Goal: Ask a question

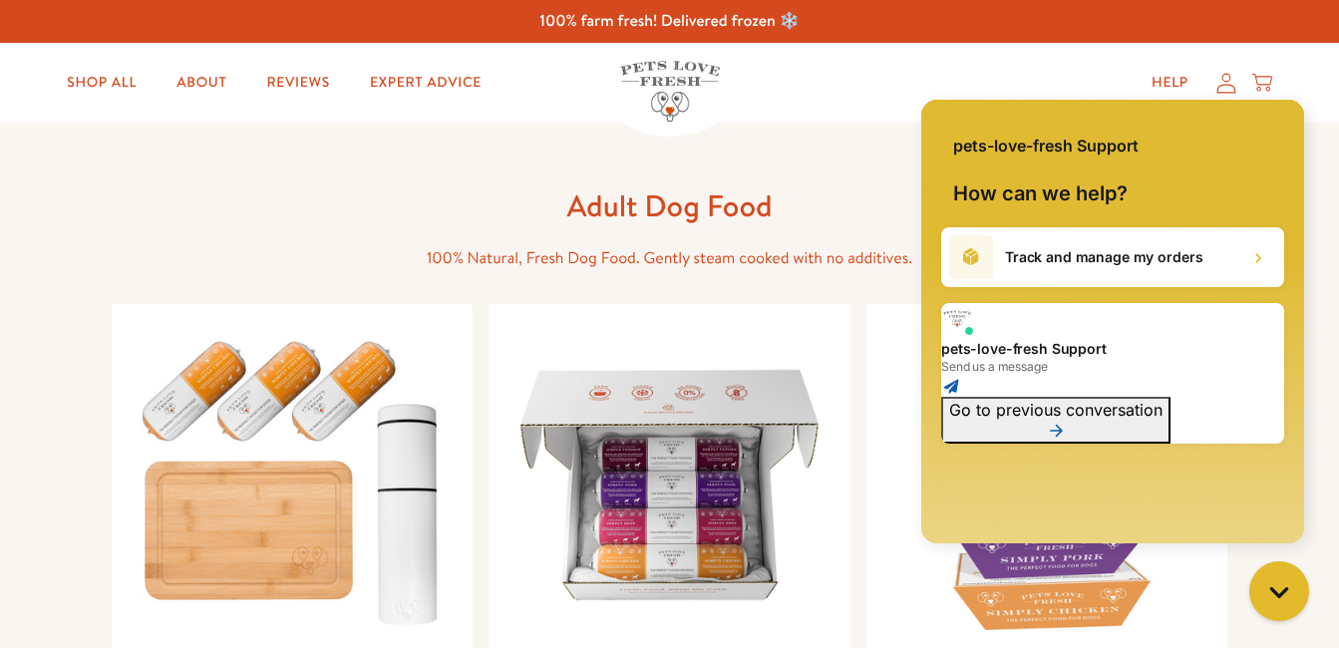
click at [1133, 339] on h1 "pets-love-fresh Support" at bounding box center [1112, 349] width 343 height 20
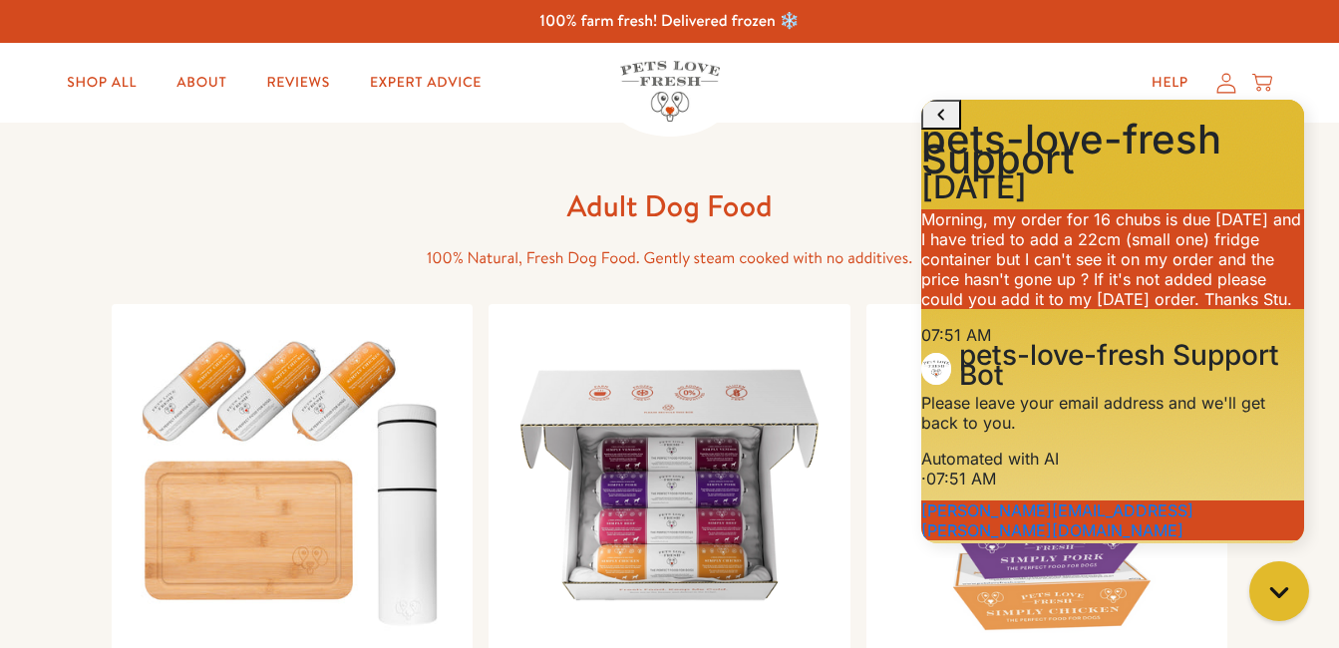
scroll to position [703, 0]
drag, startPoint x: 1213, startPoint y: 503, endPoint x: 939, endPoint y: 522, distance: 274.8
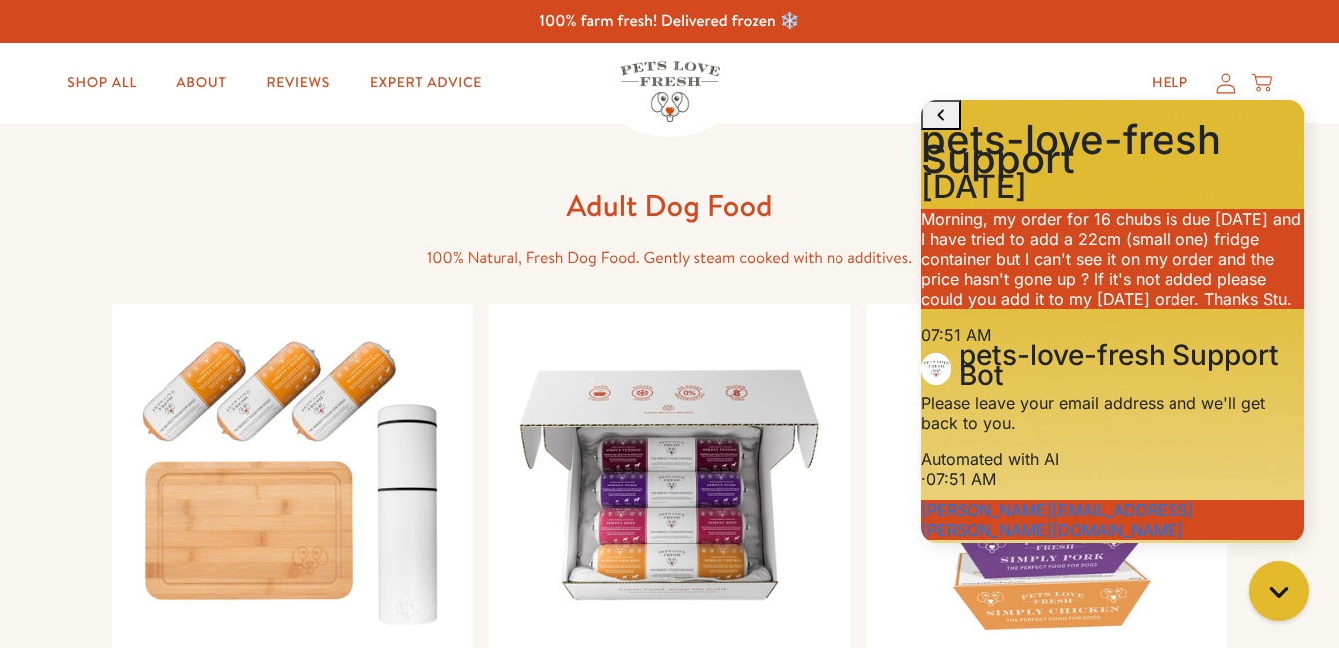
type textarea "Need to speak with someone urgently"
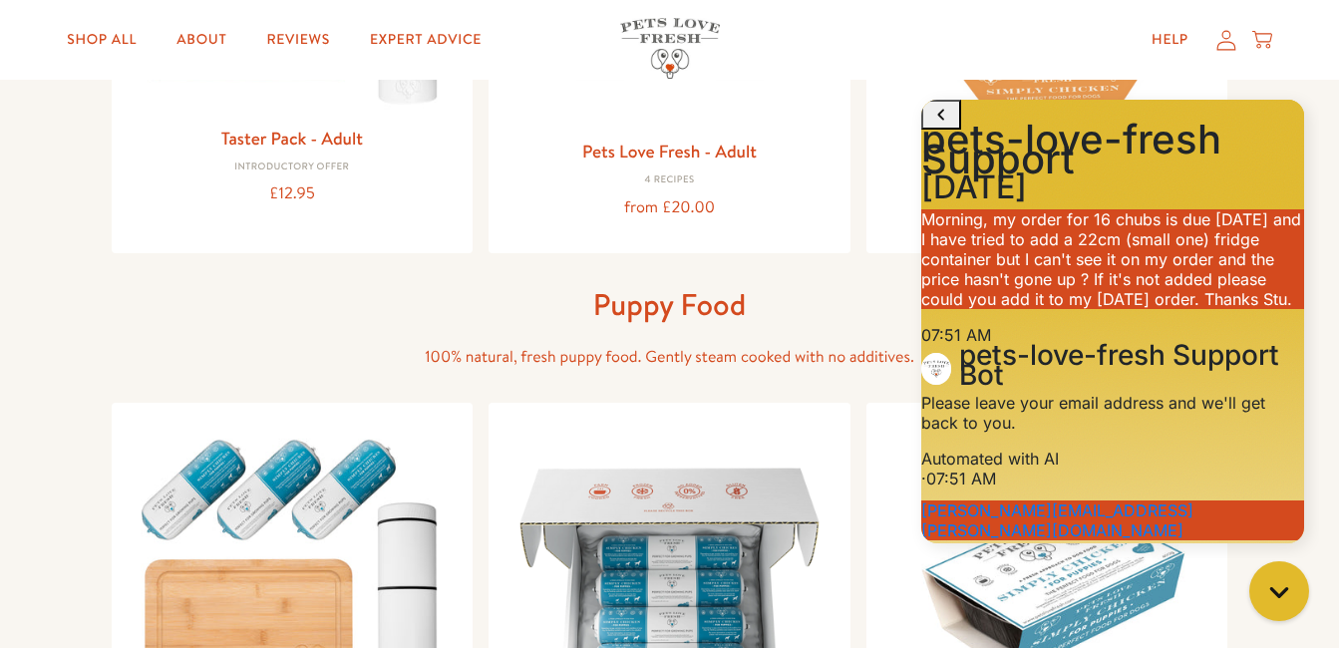
scroll to position [566, 0]
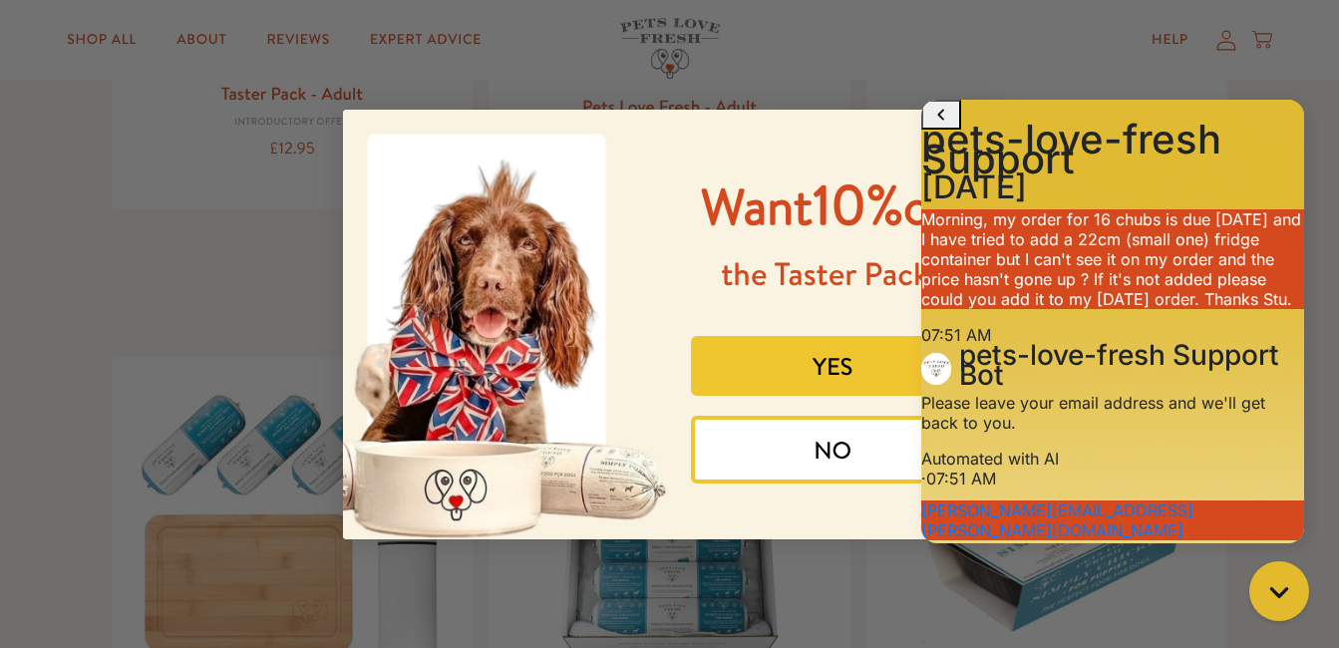
paste textarea "Need to speak with someone urgently"
type textarea "Need to speak with someone urgently"
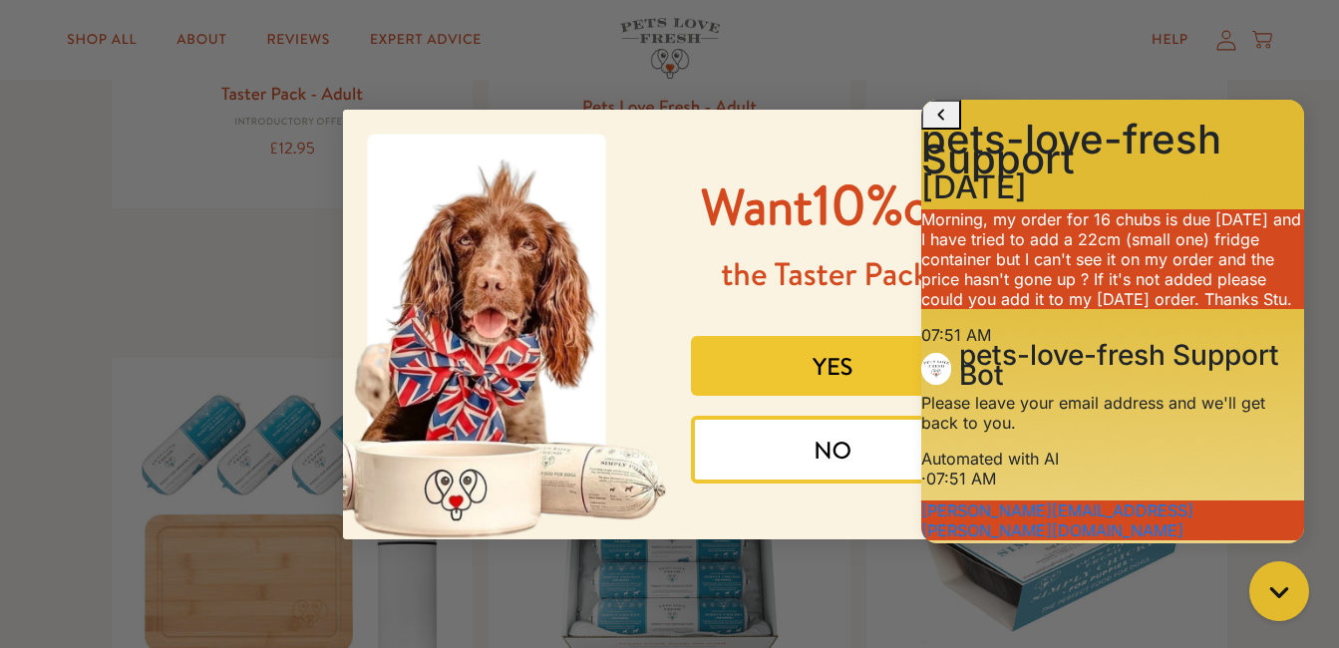
scroll to position [1152, 0]
click at [722, 443] on button "NO" at bounding box center [833, 450] width 285 height 68
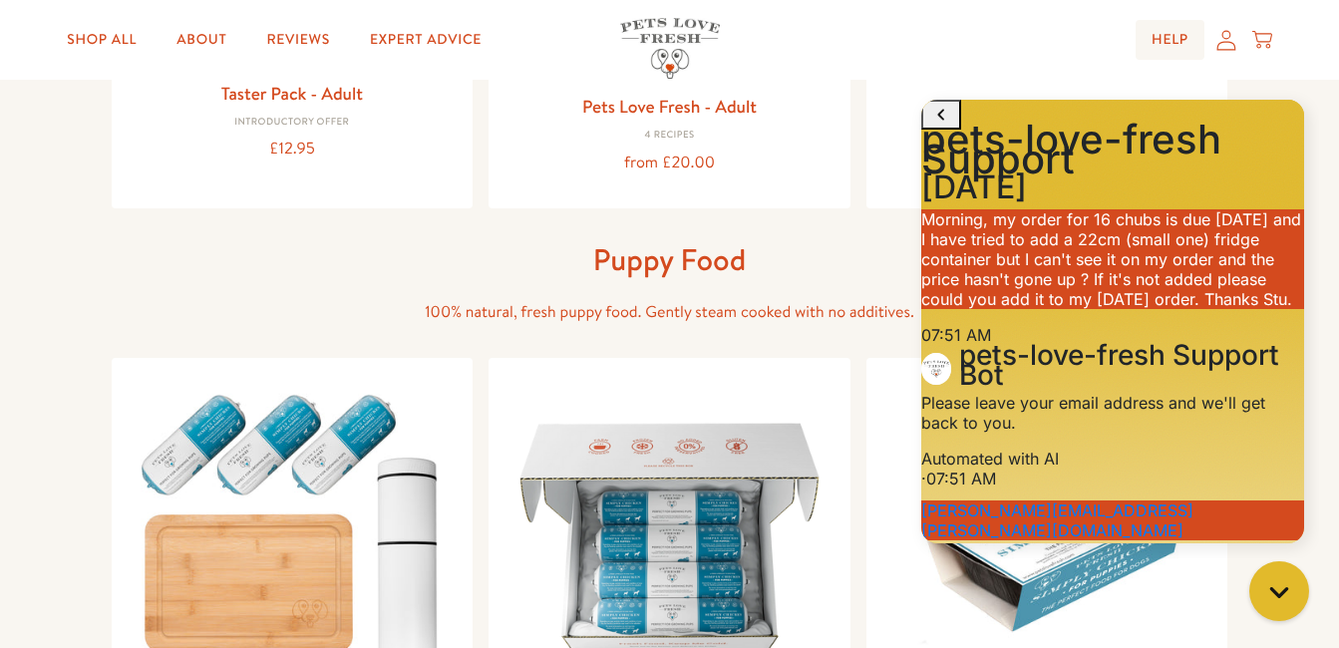
click at [1175, 49] on link "Help" at bounding box center [1169, 40] width 69 height 40
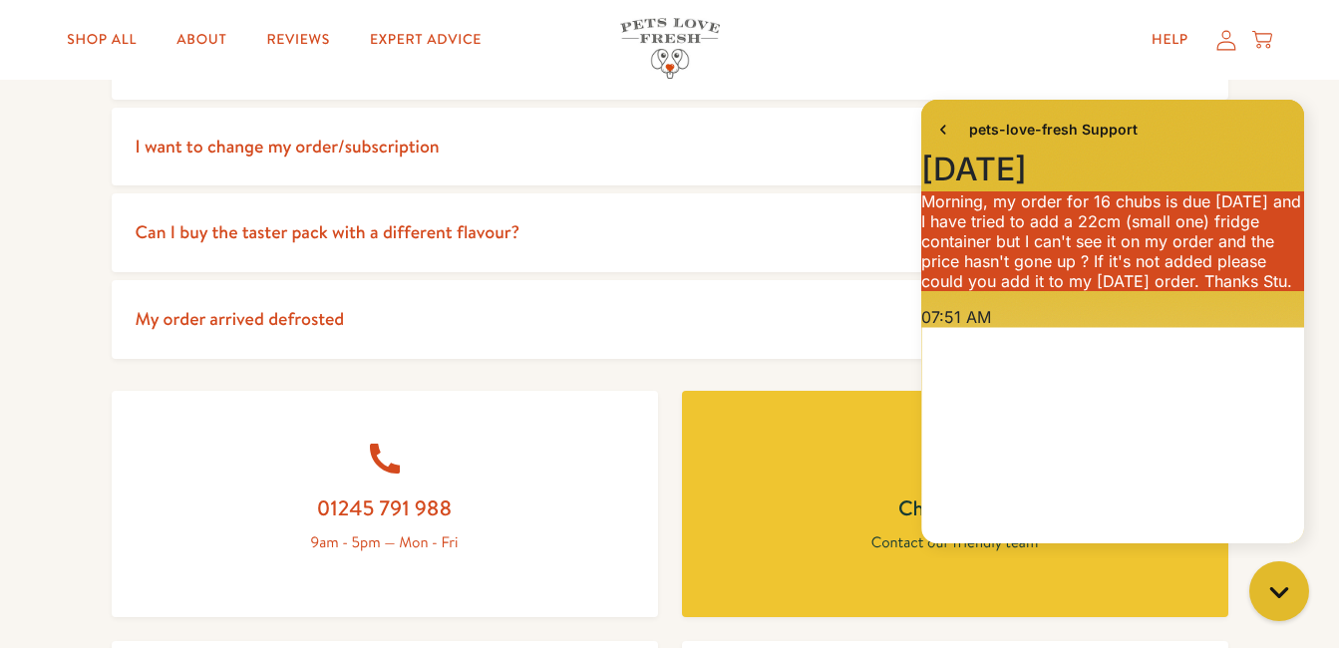
scroll to position [624, 0]
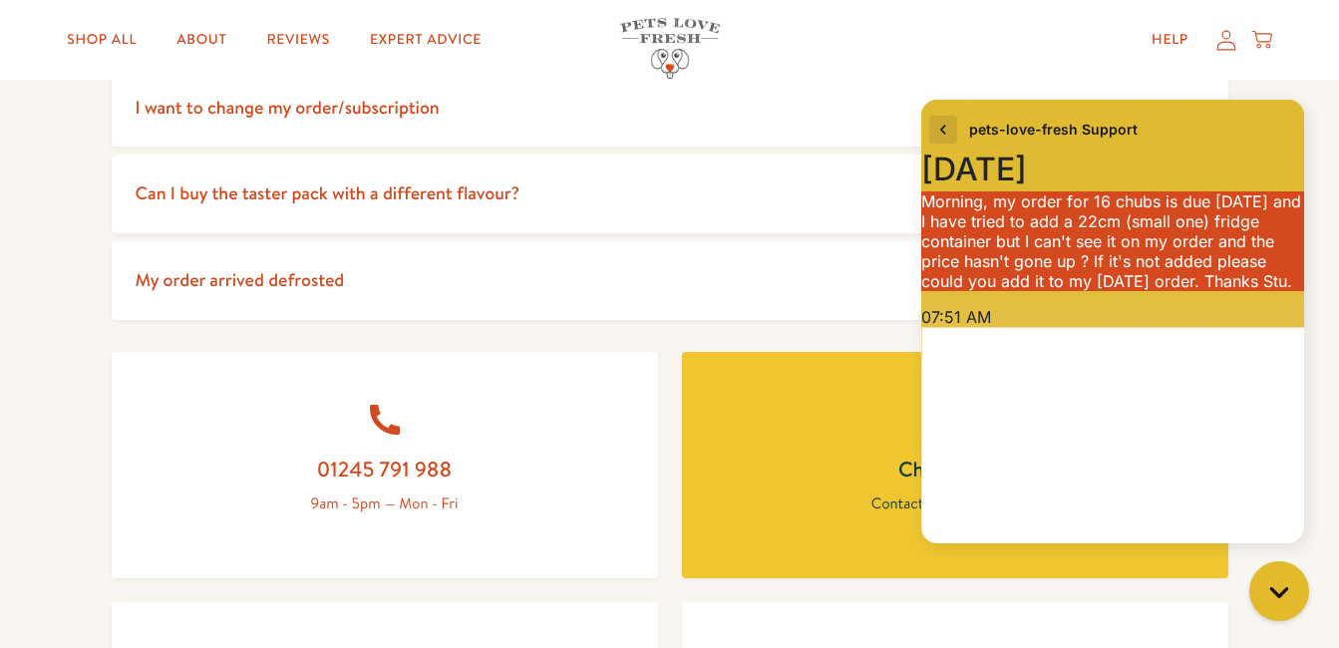
click at [937, 131] on icon "go to home page" at bounding box center [943, 130] width 20 height 24
